Goal: Task Accomplishment & Management: Manage account settings

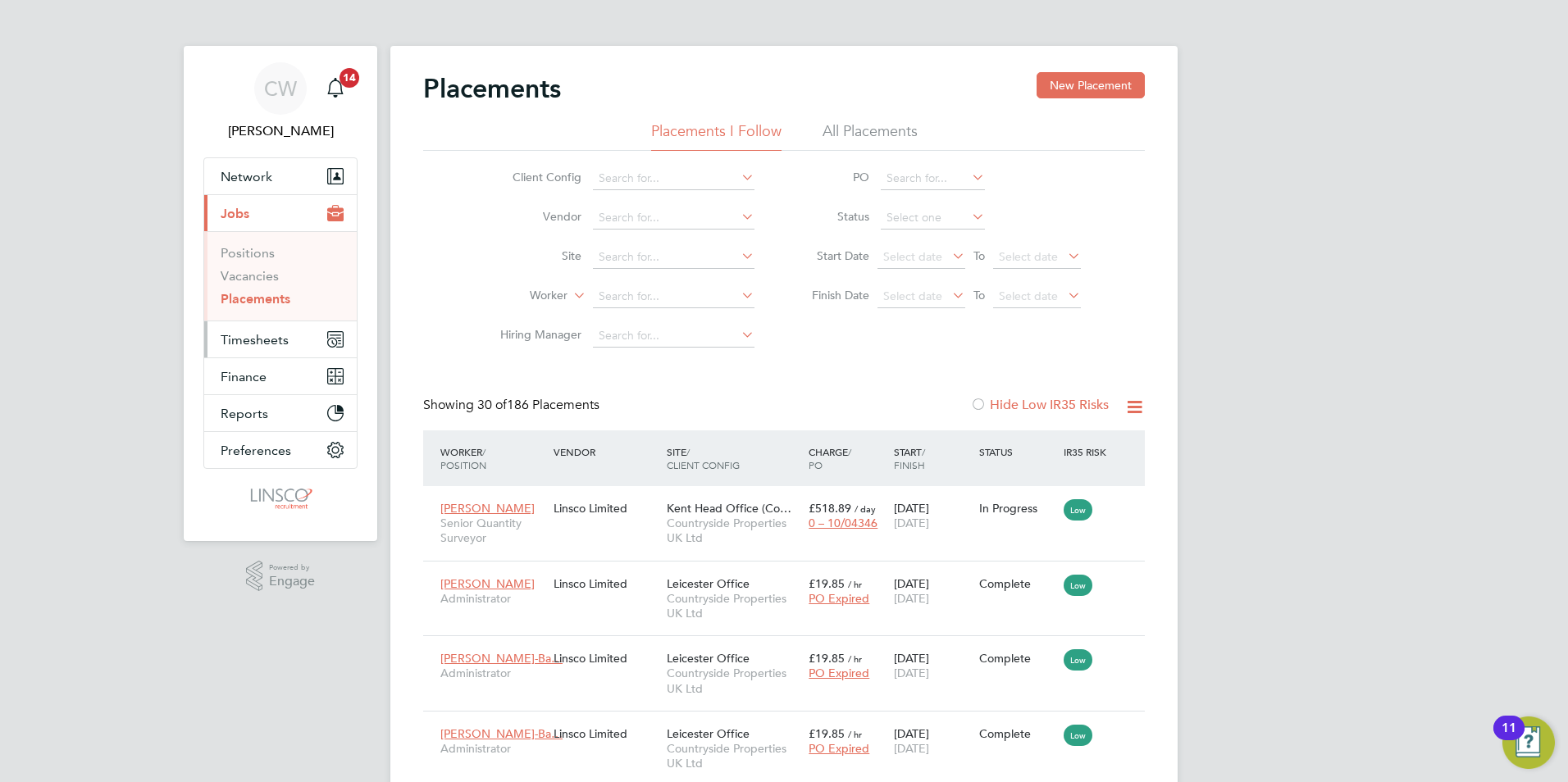
click at [272, 342] on span "Timesheets" at bounding box center [254, 340] width 68 height 15
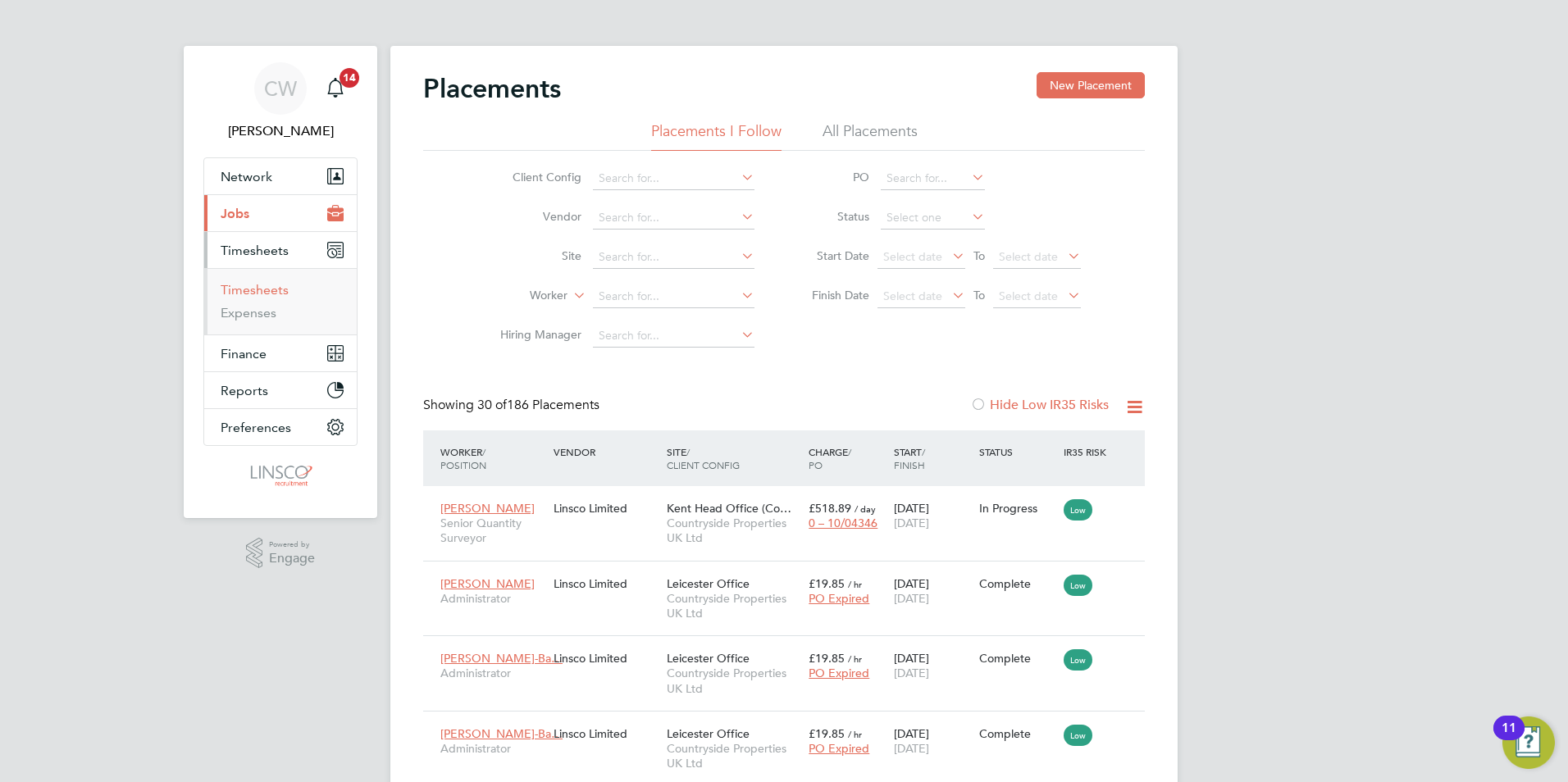
click at [254, 286] on link "Timesheets" at bounding box center [254, 289] width 68 height 15
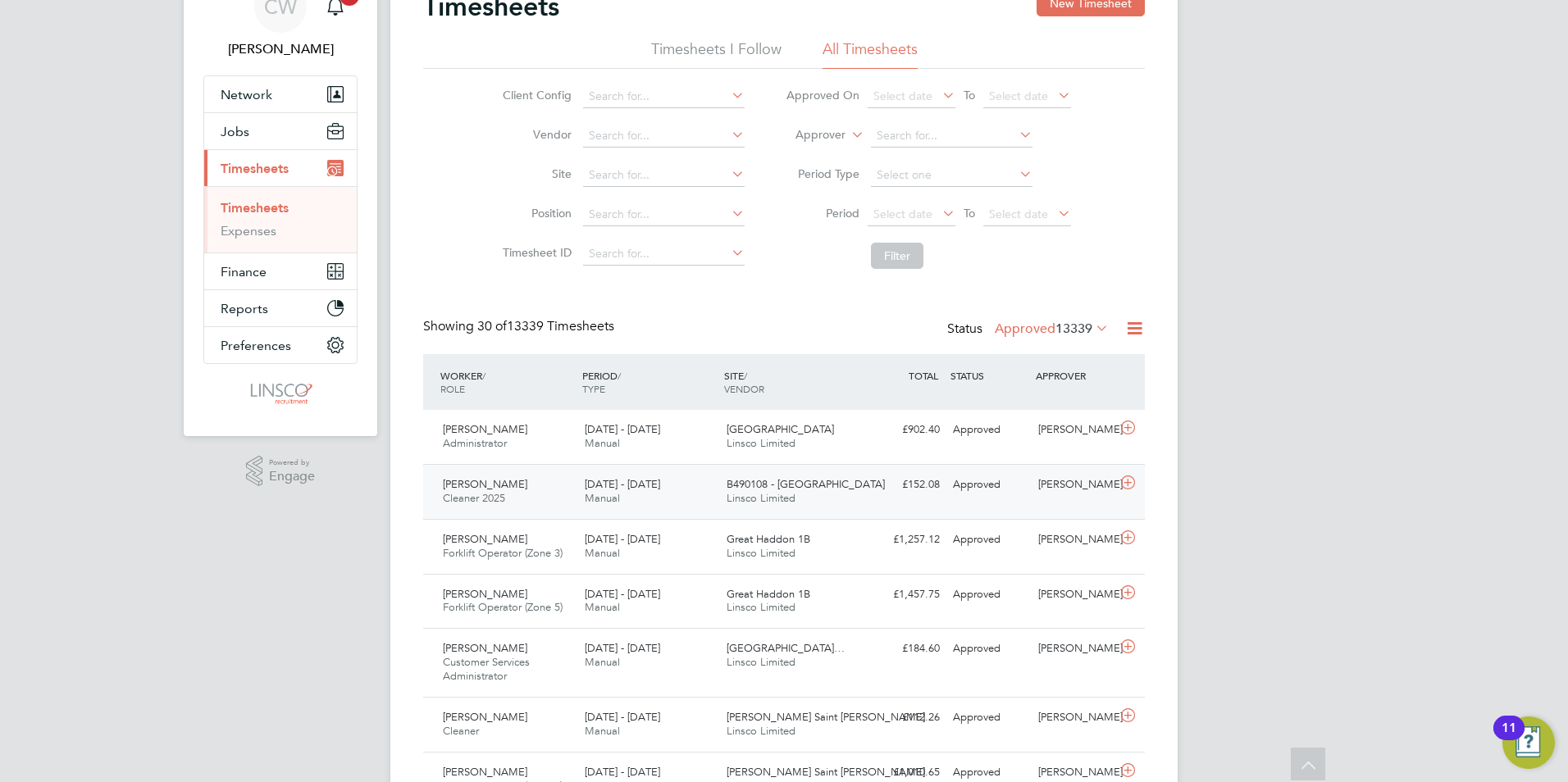
click at [529, 490] on div "[PERSON_NAME] Cleaner 2025 [DATE] - [DATE]" at bounding box center [507, 491] width 142 height 41
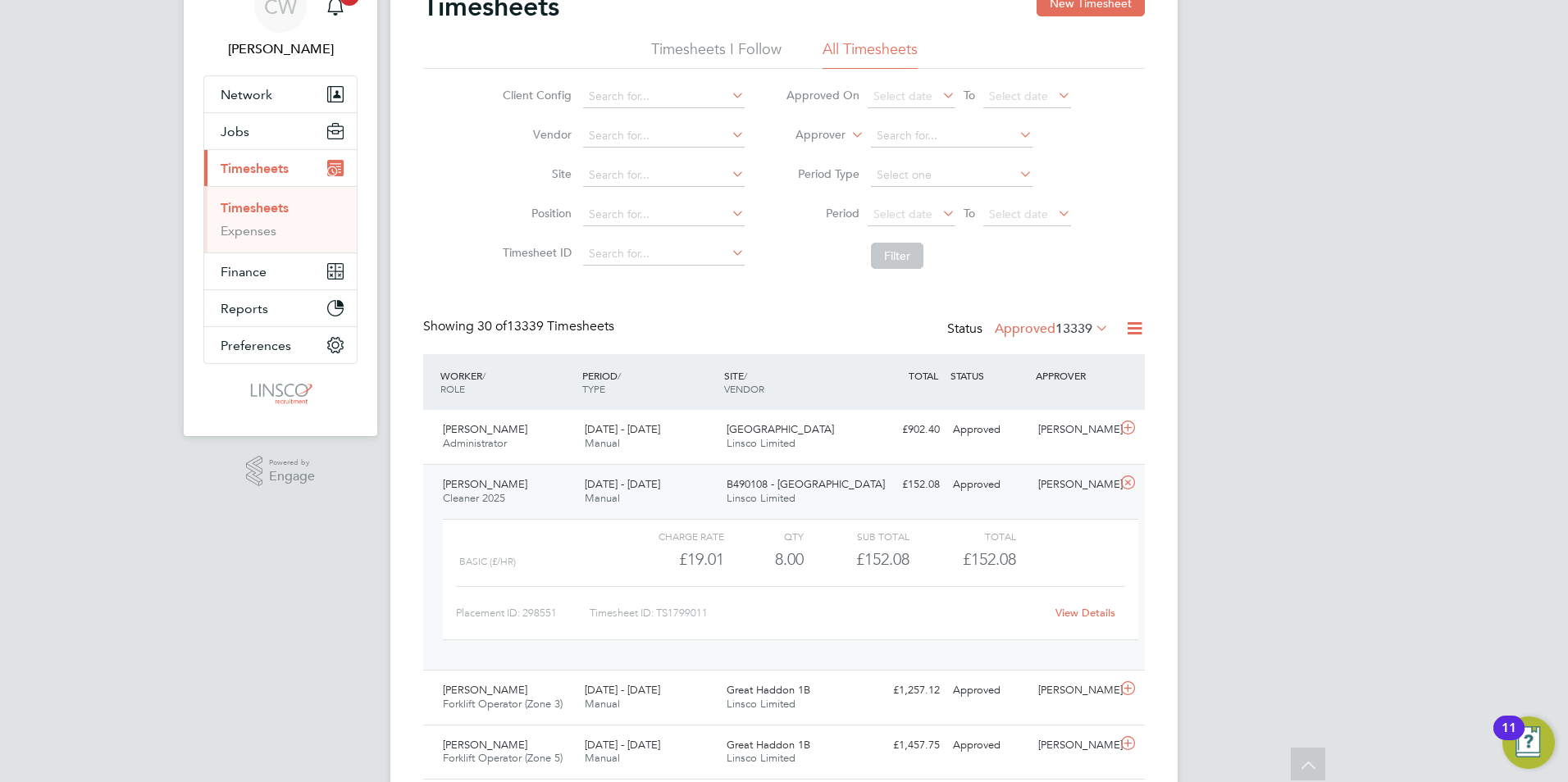
click at [1090, 610] on link "View Details" at bounding box center [1085, 612] width 60 height 14
